Goal: Task Accomplishment & Management: Use online tool/utility

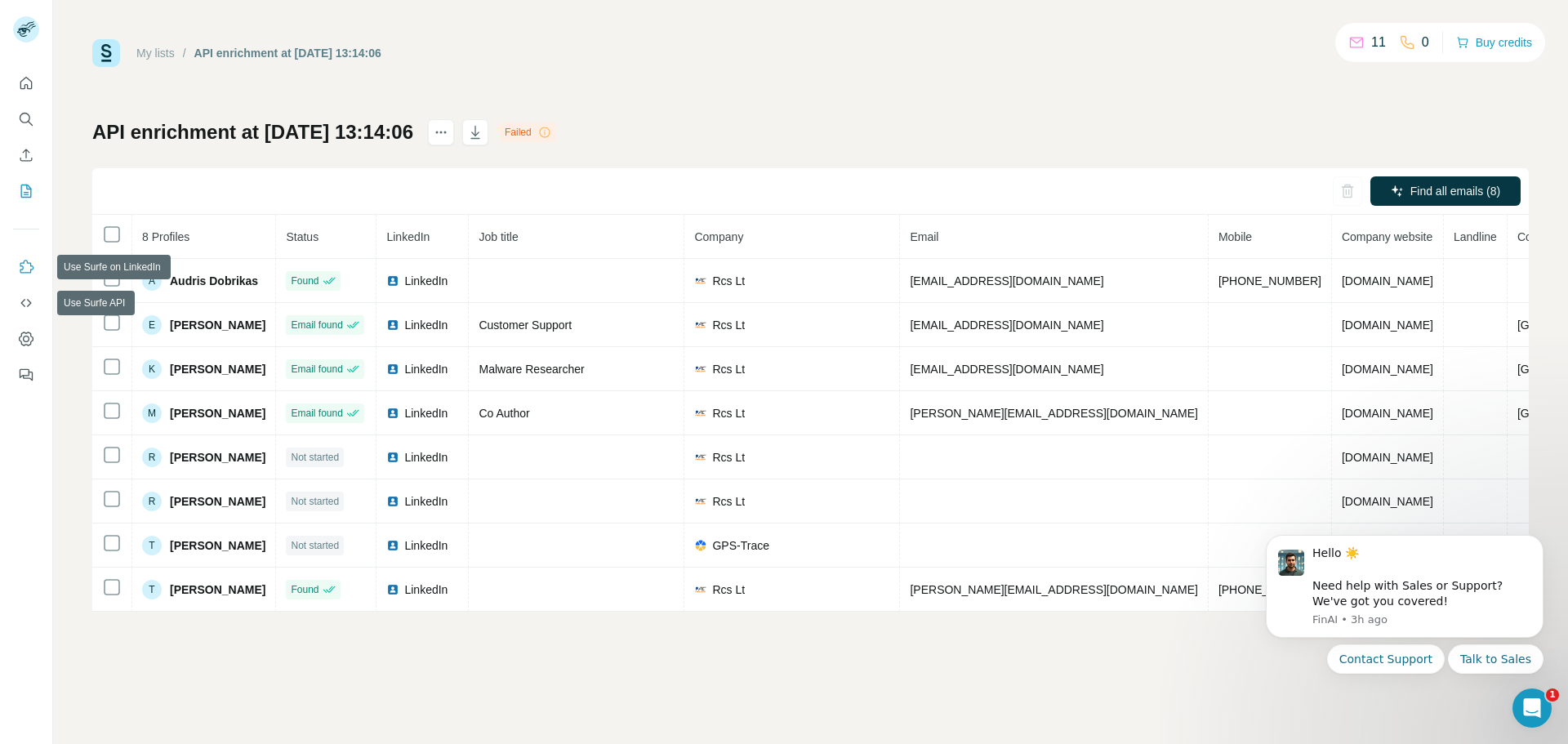
click at [21, 257] on button "Use Surfe on LinkedIn" at bounding box center [27, 267] width 27 height 29
click at [20, 193] on icon "My lists" at bounding box center [26, 191] width 16 height 16
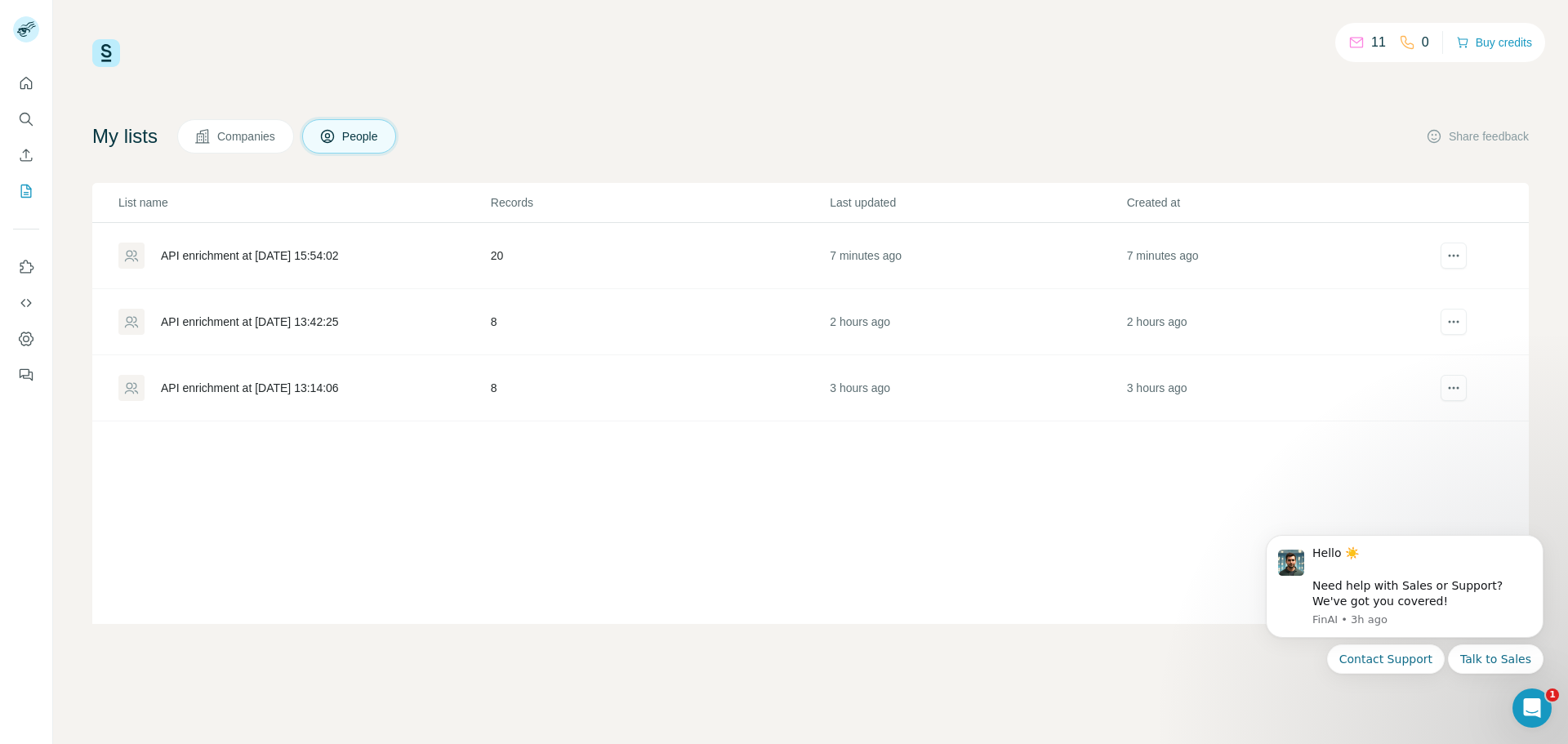
click at [239, 259] on div "API enrichment at 2025-10-05 15:54:02" at bounding box center [250, 256] width 178 height 16
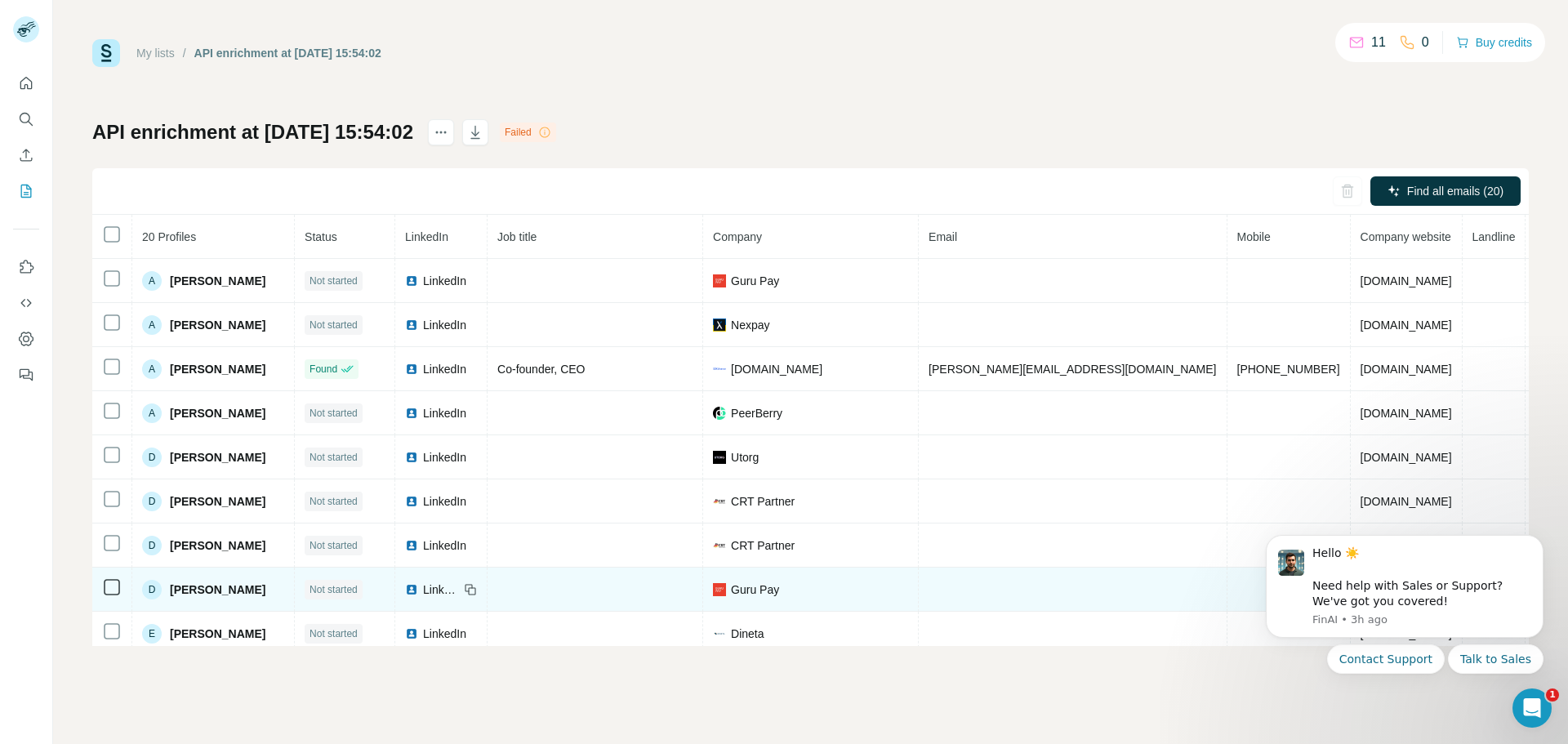
scroll to position [81, 0]
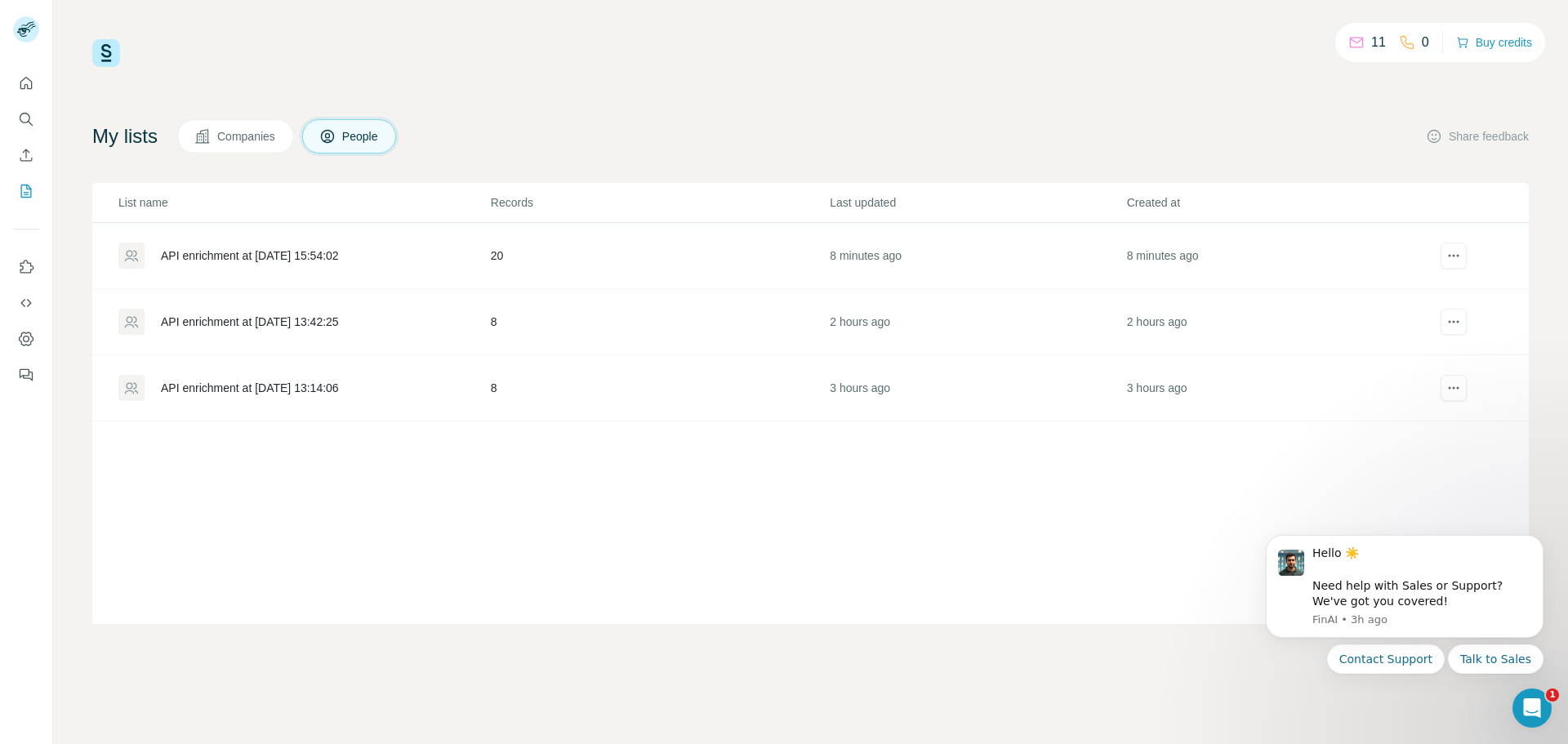
click at [625, 244] on td "20" at bounding box center [659, 256] width 339 height 66
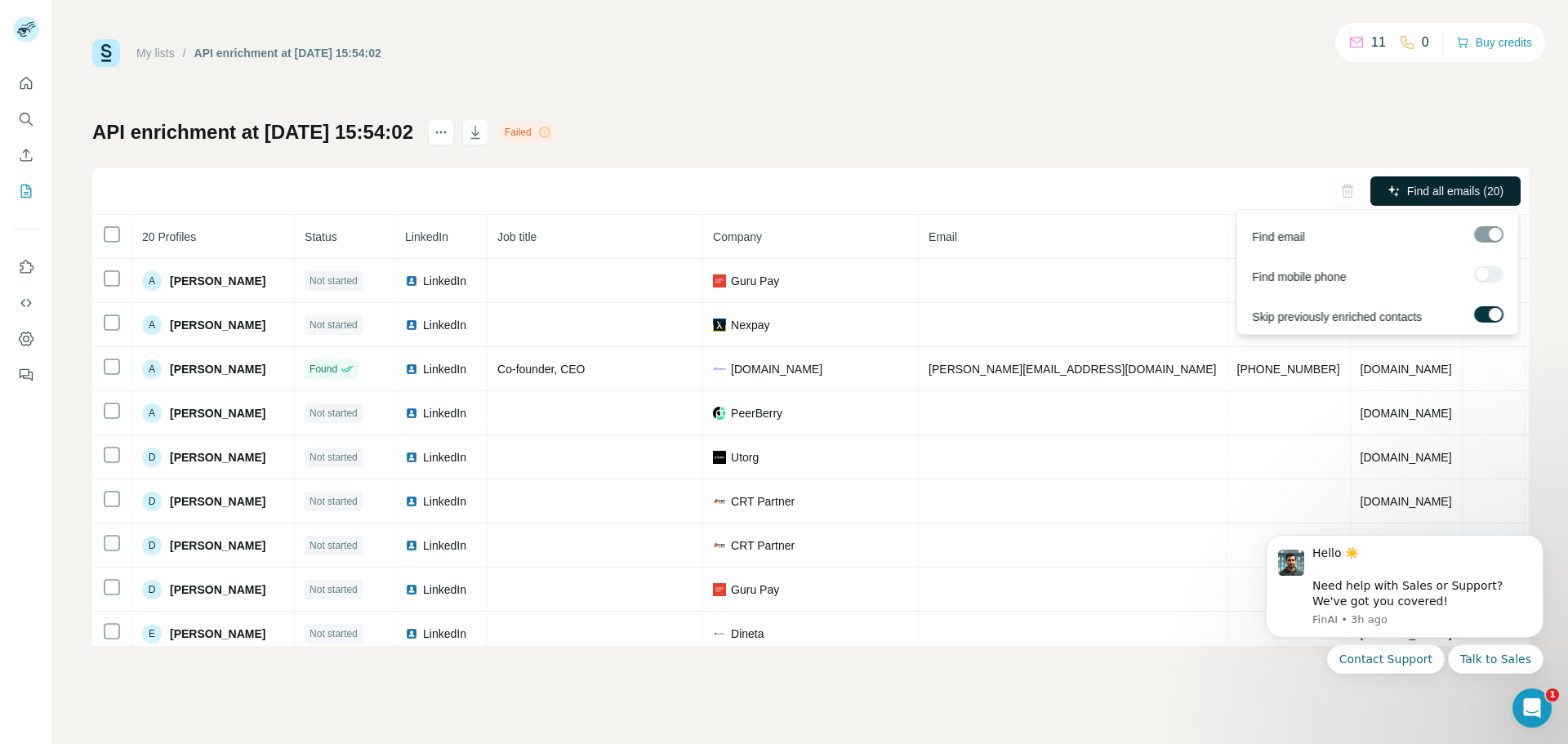
click at [1425, 195] on span "Find all emails (20)" at bounding box center [1455, 191] width 97 height 16
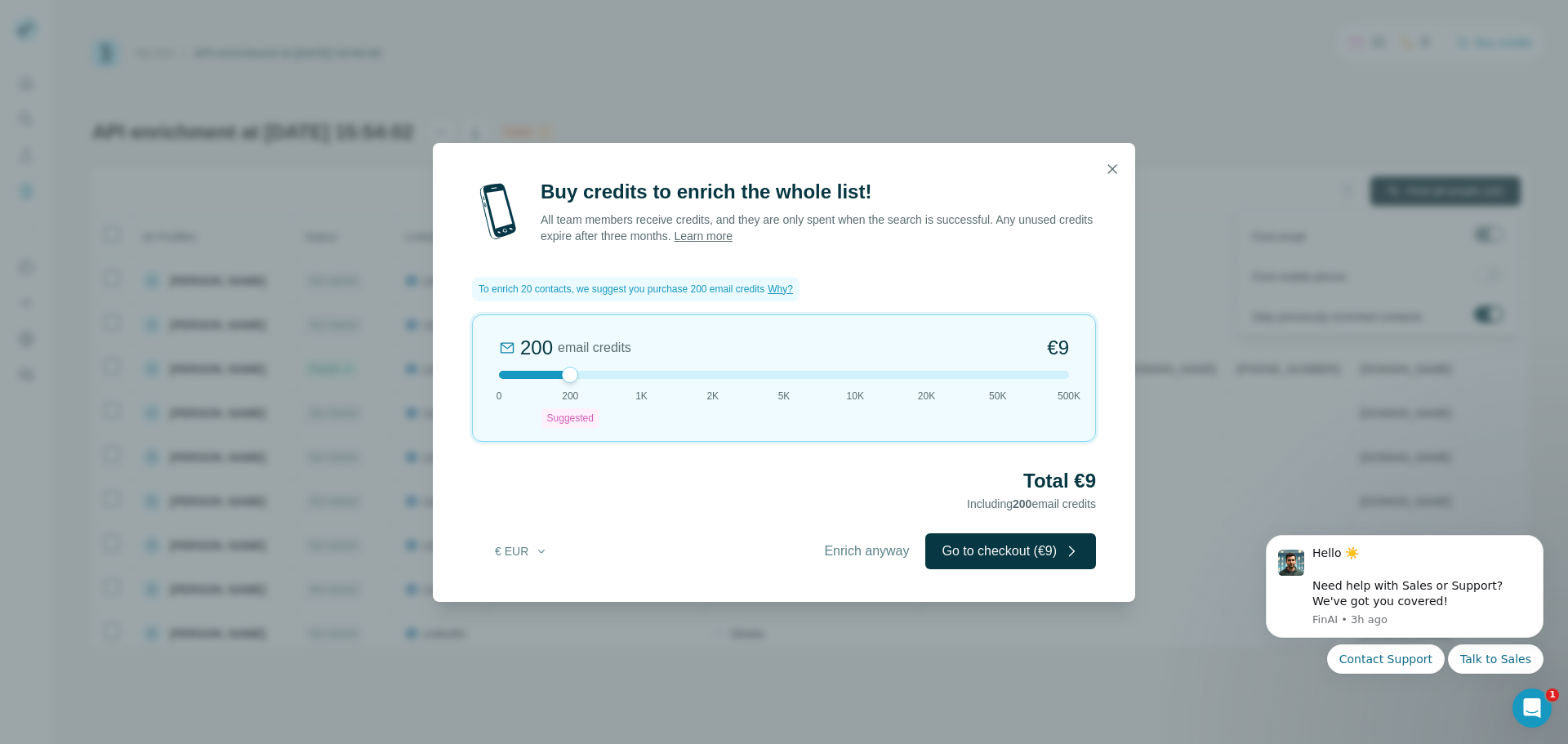
click at [932, 100] on div "Buy credits to enrich the whole list! All team members receive credits, and the…" at bounding box center [784, 372] width 1568 height 744
click at [1108, 163] on icon "button" at bounding box center [1112, 169] width 16 height 16
